Goal: Transaction & Acquisition: Purchase product/service

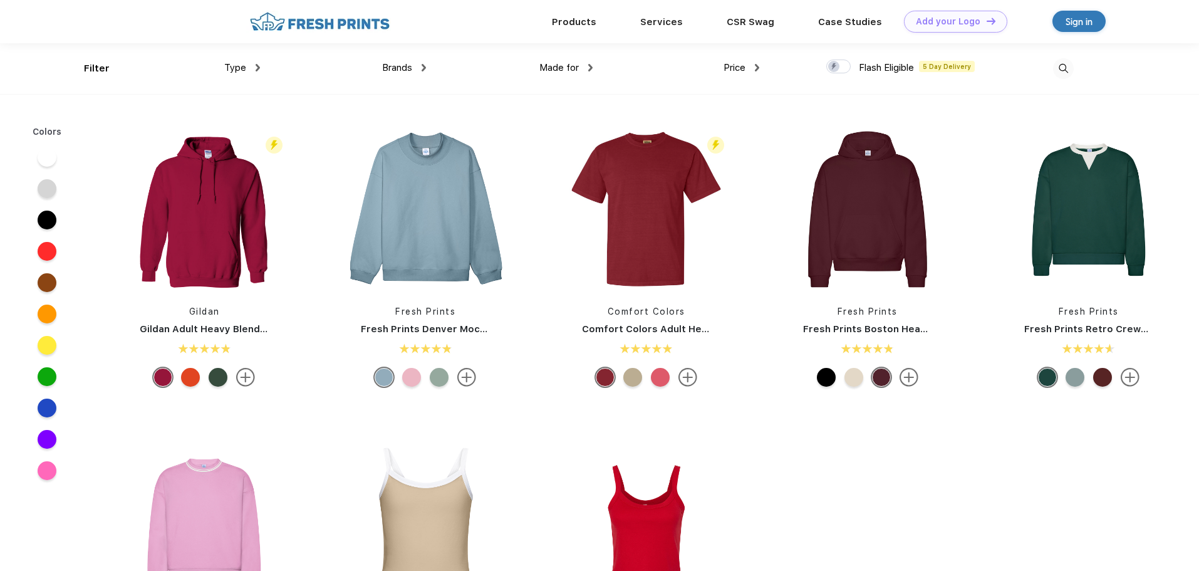
click at [243, 68] on span "Type" at bounding box center [235, 67] width 22 height 11
click at [254, 66] on div "Type" at bounding box center [242, 68] width 36 height 14
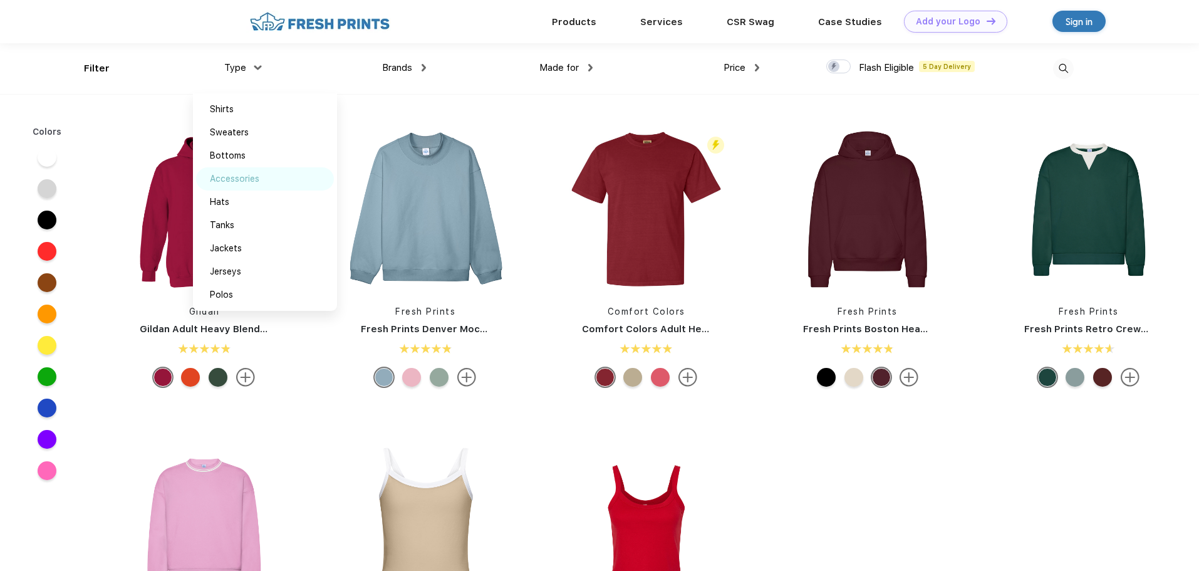
click at [230, 184] on div "Accessories" at bounding box center [234, 178] width 49 height 13
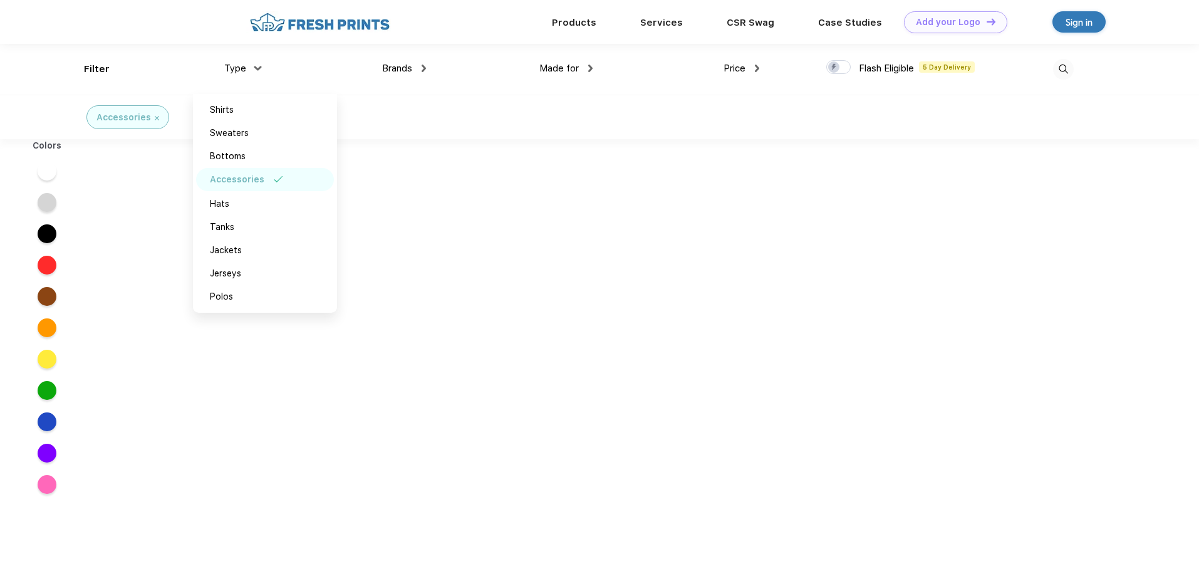
click at [428, 98] on div "Accessories" at bounding box center [599, 117] width 1199 height 44
click at [402, 69] on span "Brands" at bounding box center [397, 68] width 30 height 11
click at [421, 68] on div "Brands" at bounding box center [404, 68] width 44 height 14
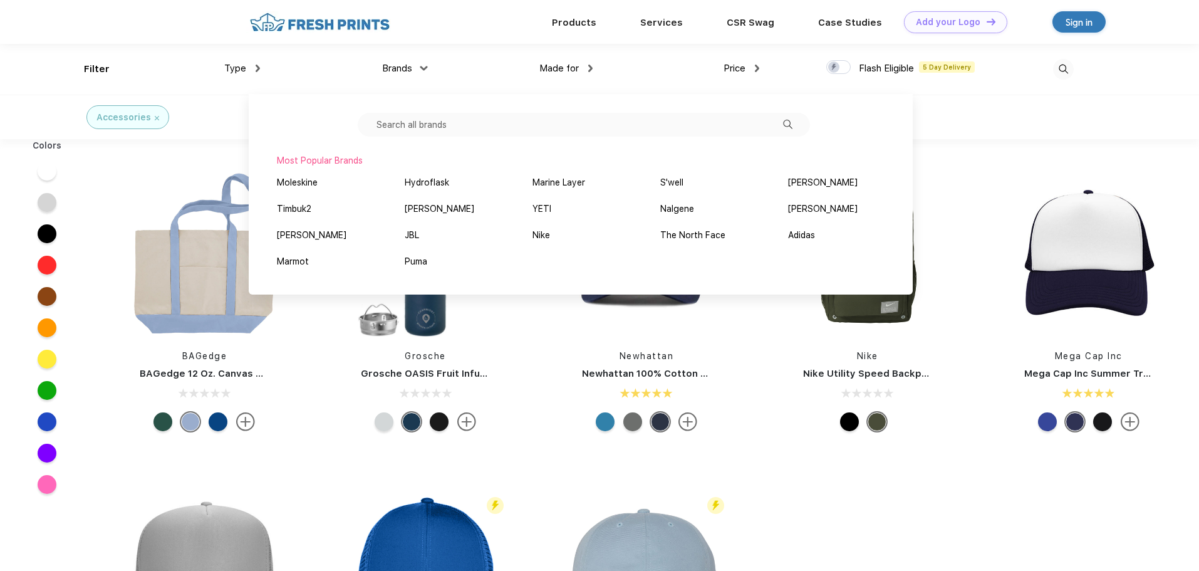
click at [510, 41] on div "Products Services Printing Fulfillment CSR Swag BIPOC-Owned Brands Women-Owned …" at bounding box center [626, 22] width 851 height 44
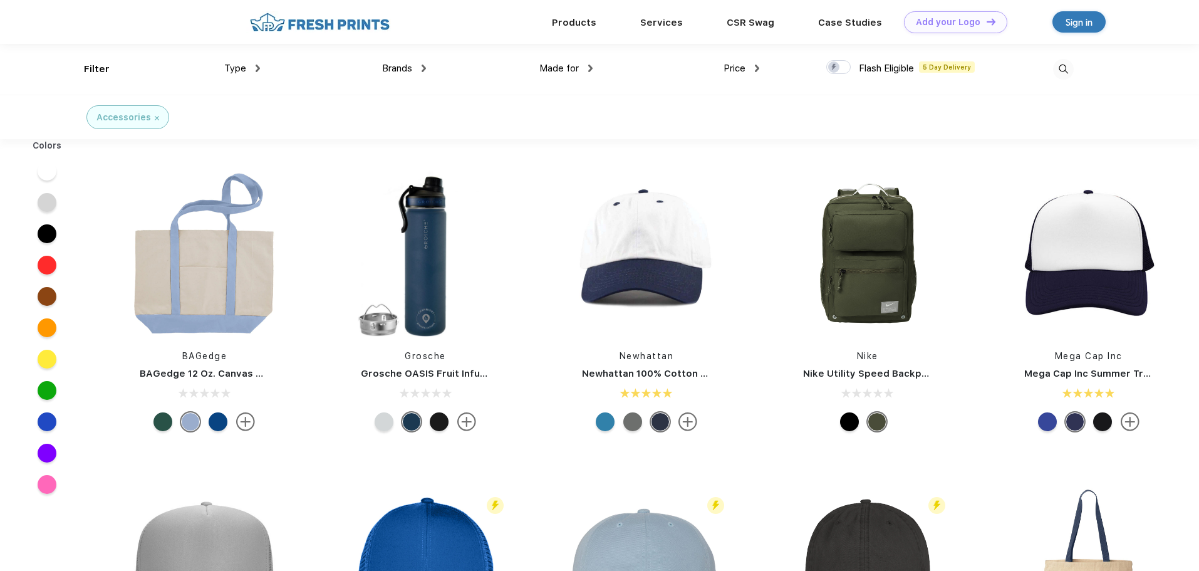
click at [155, 118] on img at bounding box center [157, 118] width 4 height 4
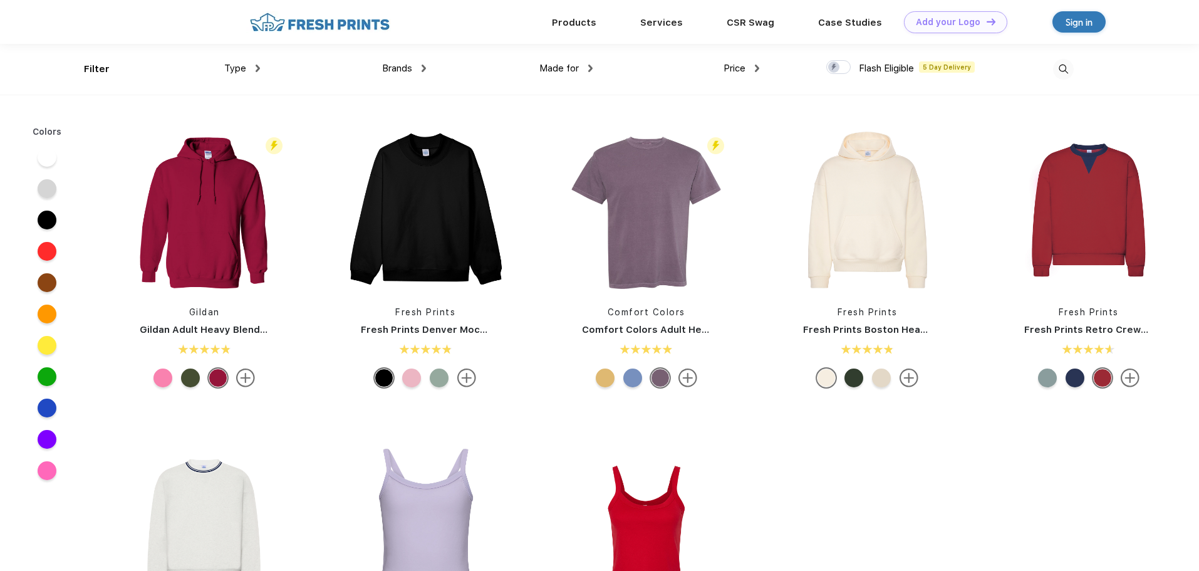
click at [413, 68] on div "Brands" at bounding box center [404, 68] width 44 height 14
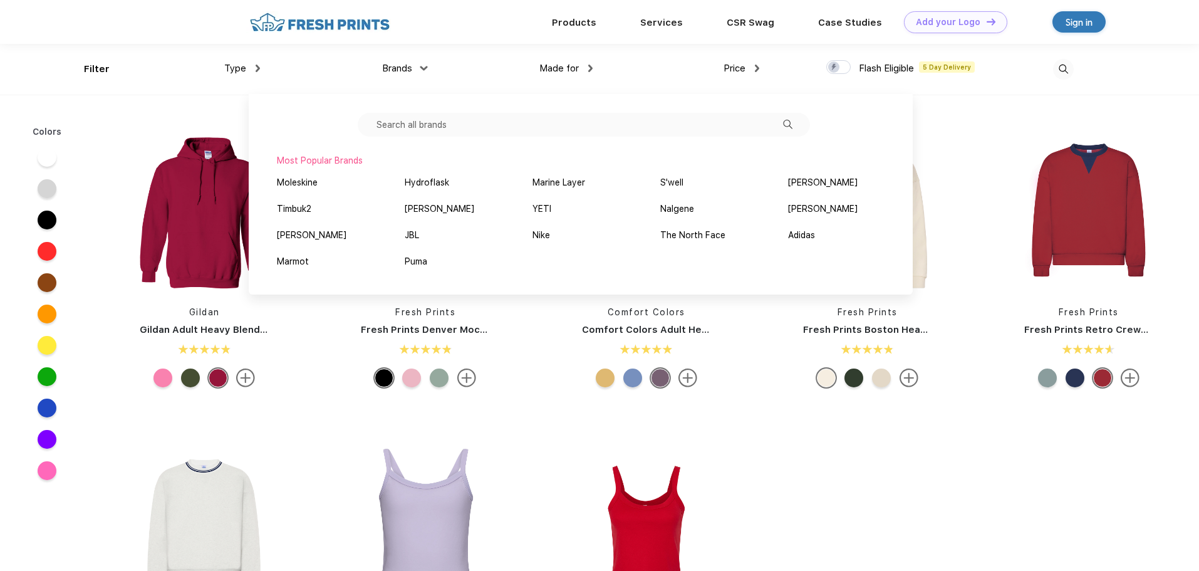
click at [431, 126] on input "text" at bounding box center [584, 125] width 452 height 24
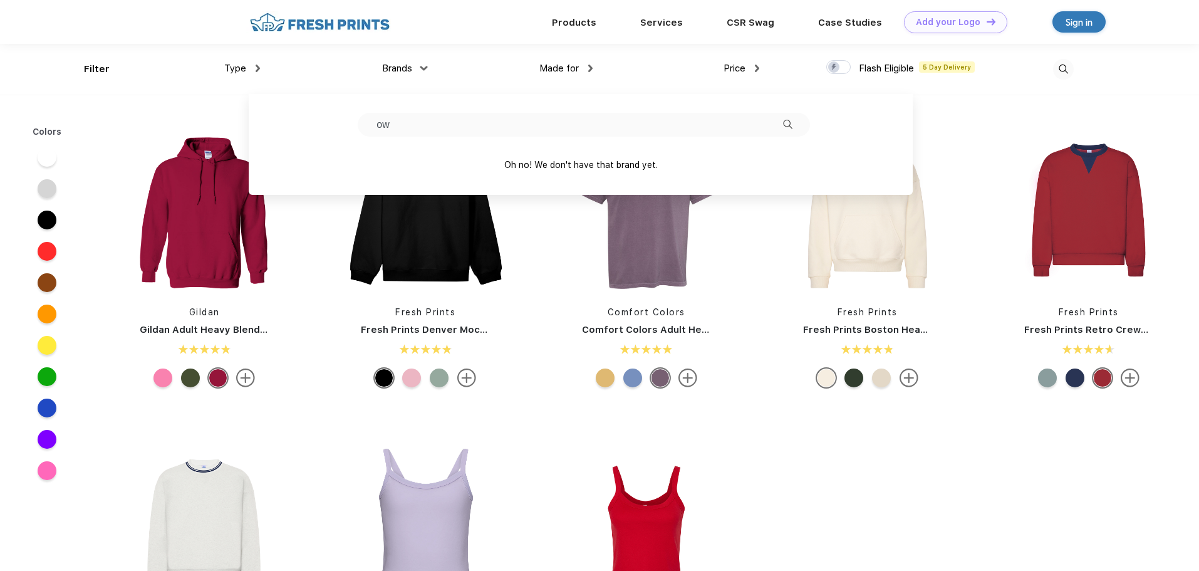
type input "o"
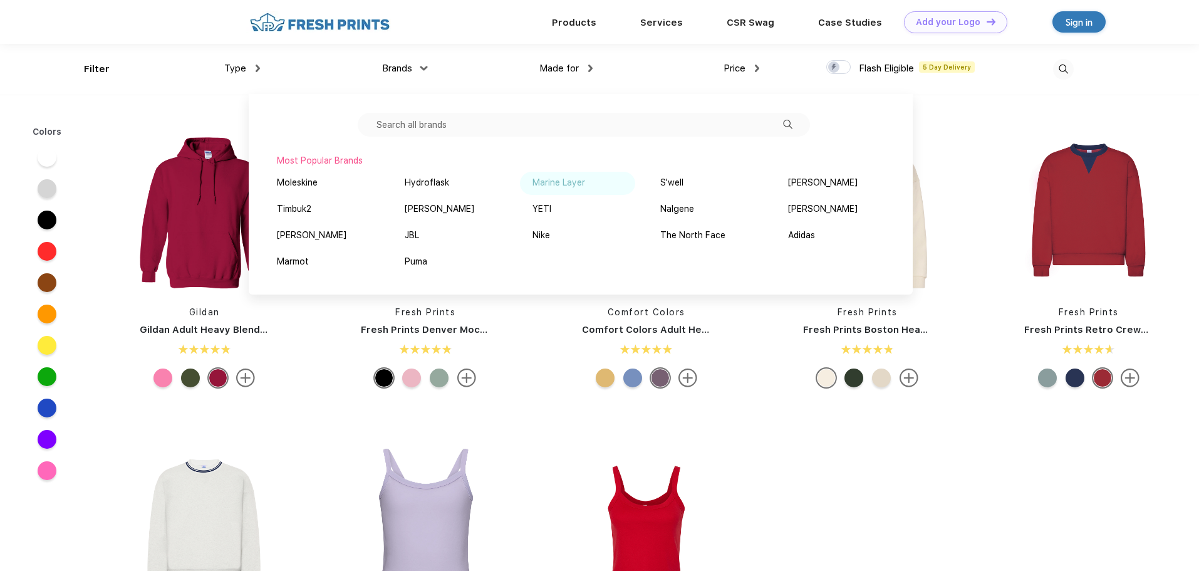
drag, startPoint x: 566, startPoint y: 180, endPoint x: 548, endPoint y: 180, distance: 18.2
click at [548, 180] on div "Marine Layer" at bounding box center [558, 182] width 53 height 13
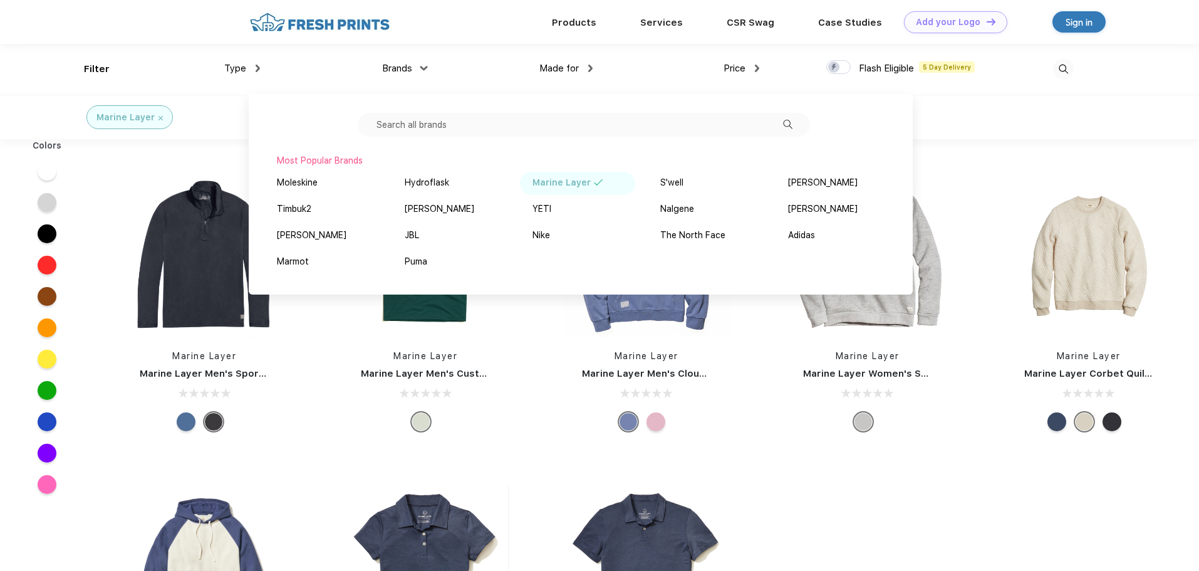
click at [1099, 515] on div "Marine Layer Marine Layer Men's Sport Quarter Zip Marine Layer Marine Layer Men…" at bounding box center [646, 460] width 1105 height 631
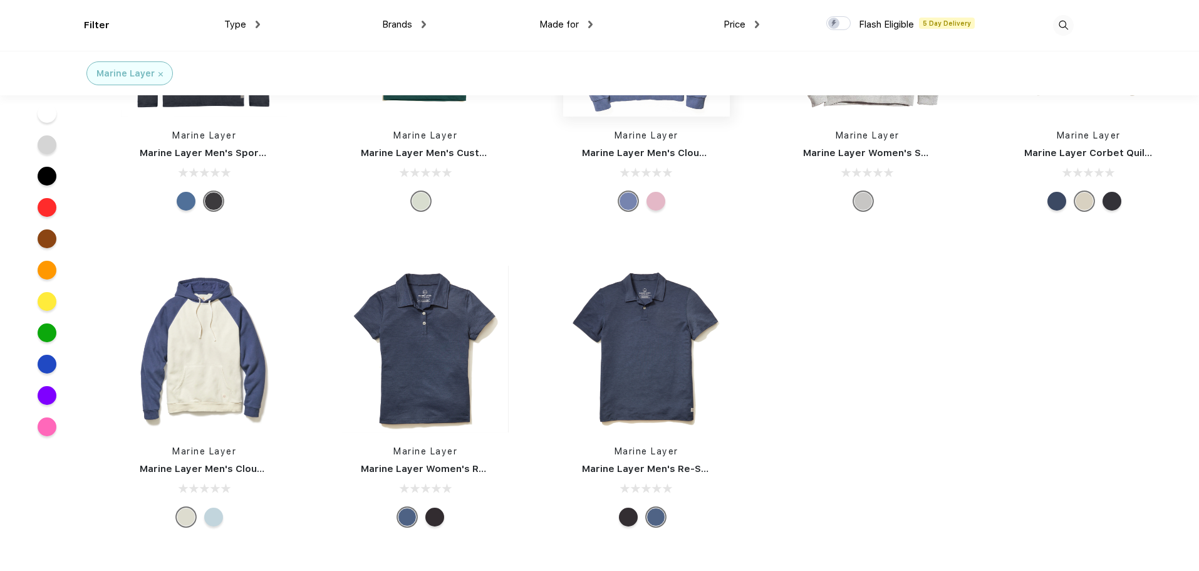
scroll to position [188, 0]
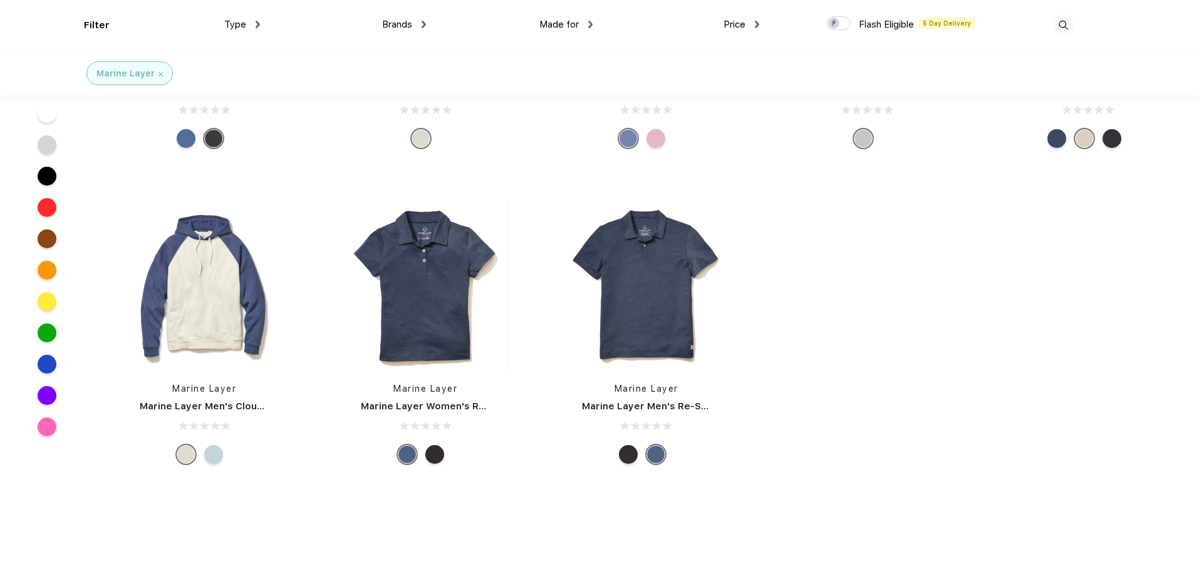
click at [212, 454] on div at bounding box center [213, 454] width 19 height 19
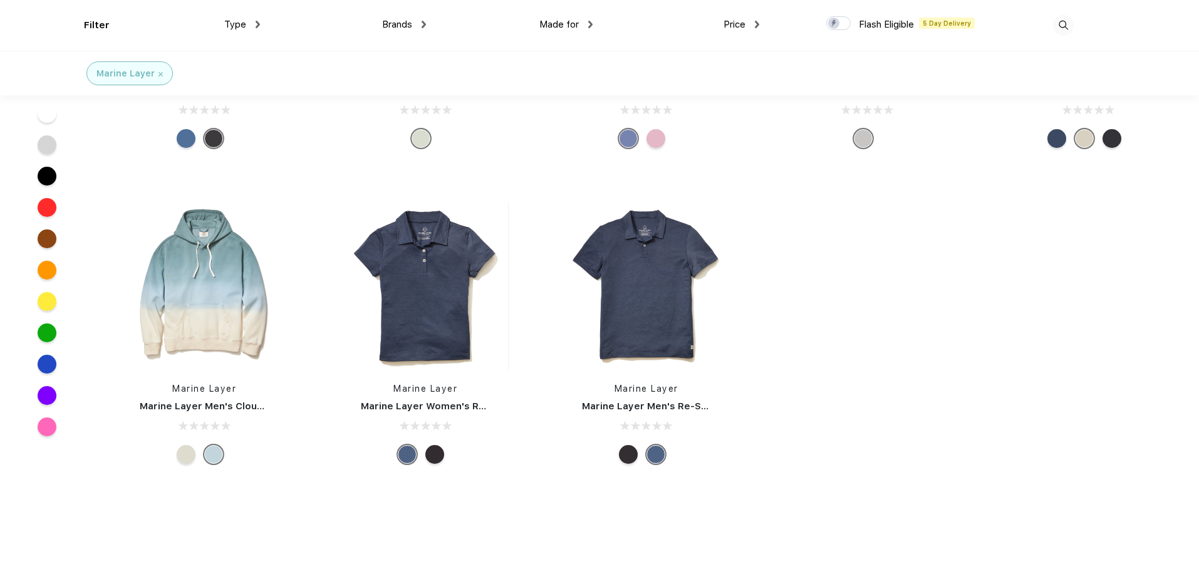
click at [189, 455] on div at bounding box center [186, 454] width 19 height 19
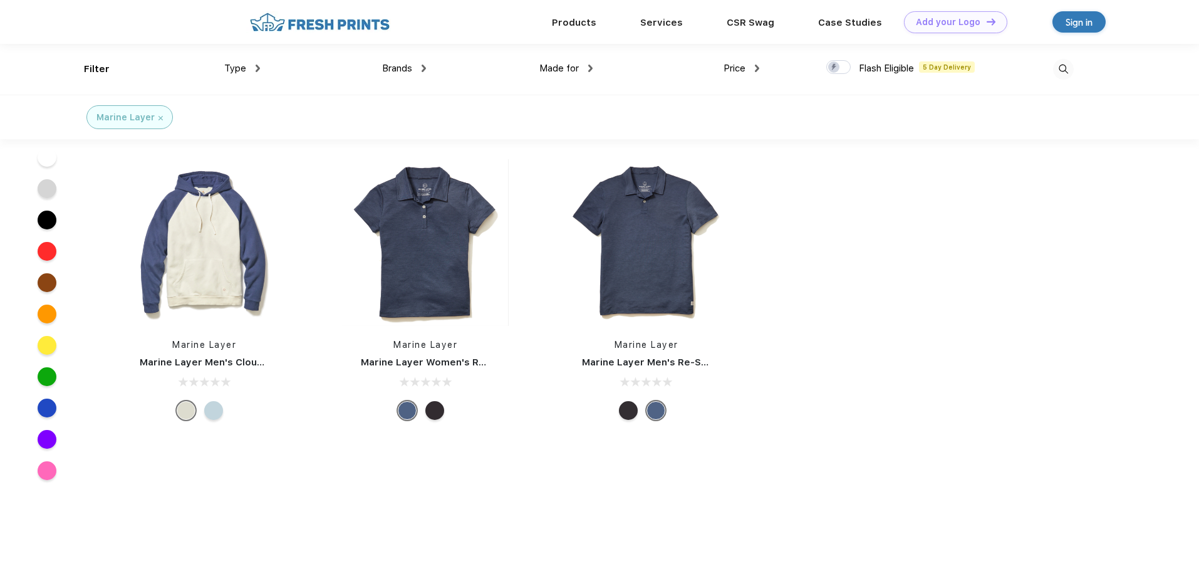
scroll to position [0, 0]
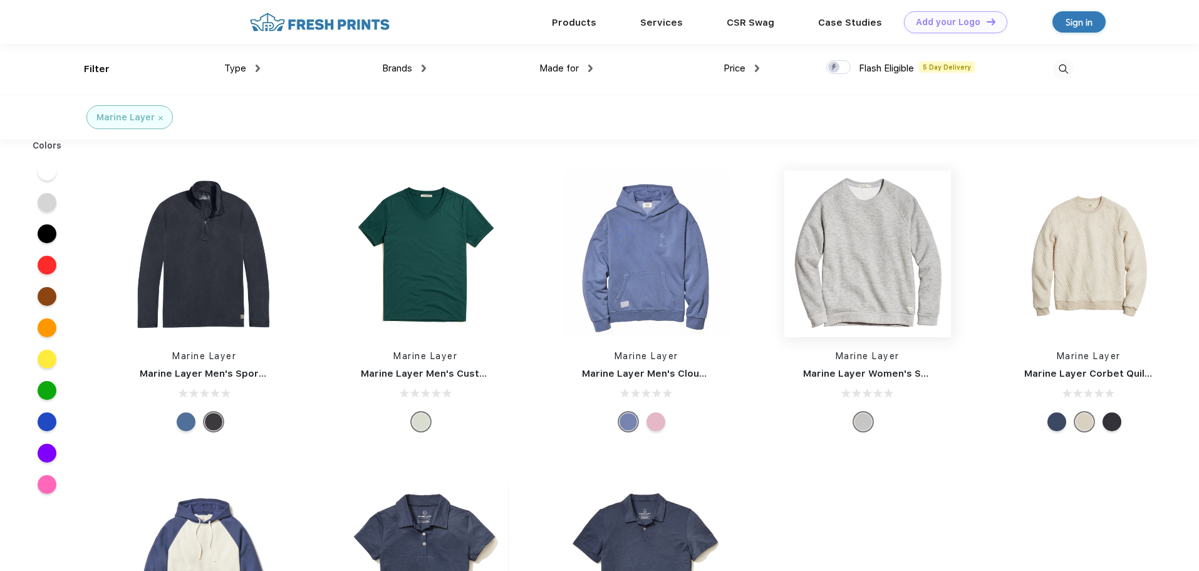
click at [867, 229] on img at bounding box center [867, 253] width 167 height 167
